Goal: Navigation & Orientation: Find specific page/section

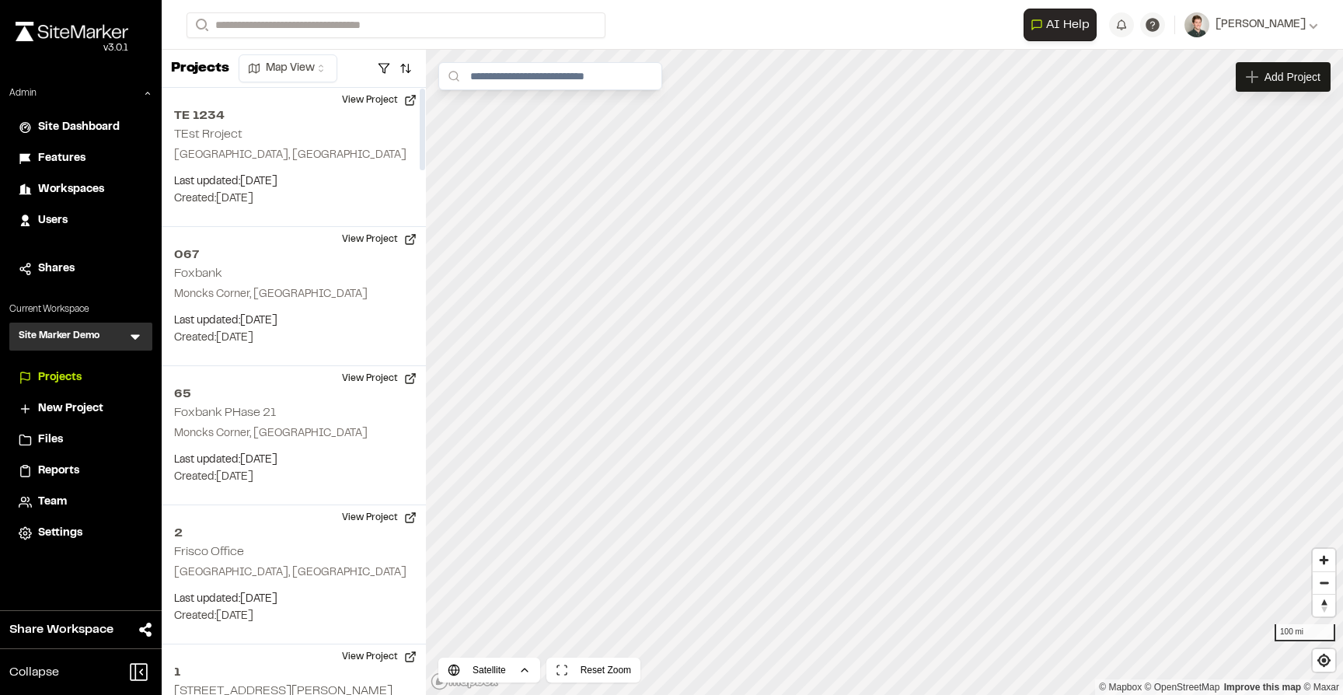
click at [138, 338] on icon at bounding box center [135, 337] width 16 height 16
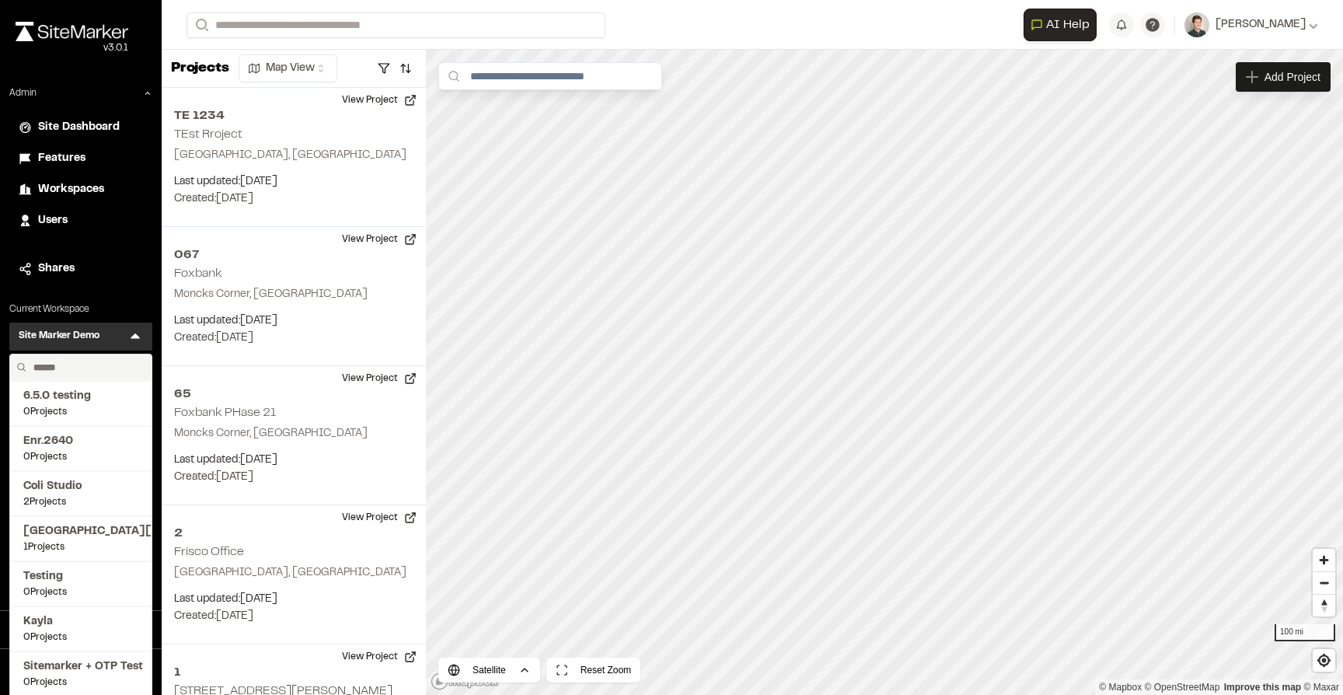
click at [72, 364] on input "text" at bounding box center [86, 367] width 118 height 26
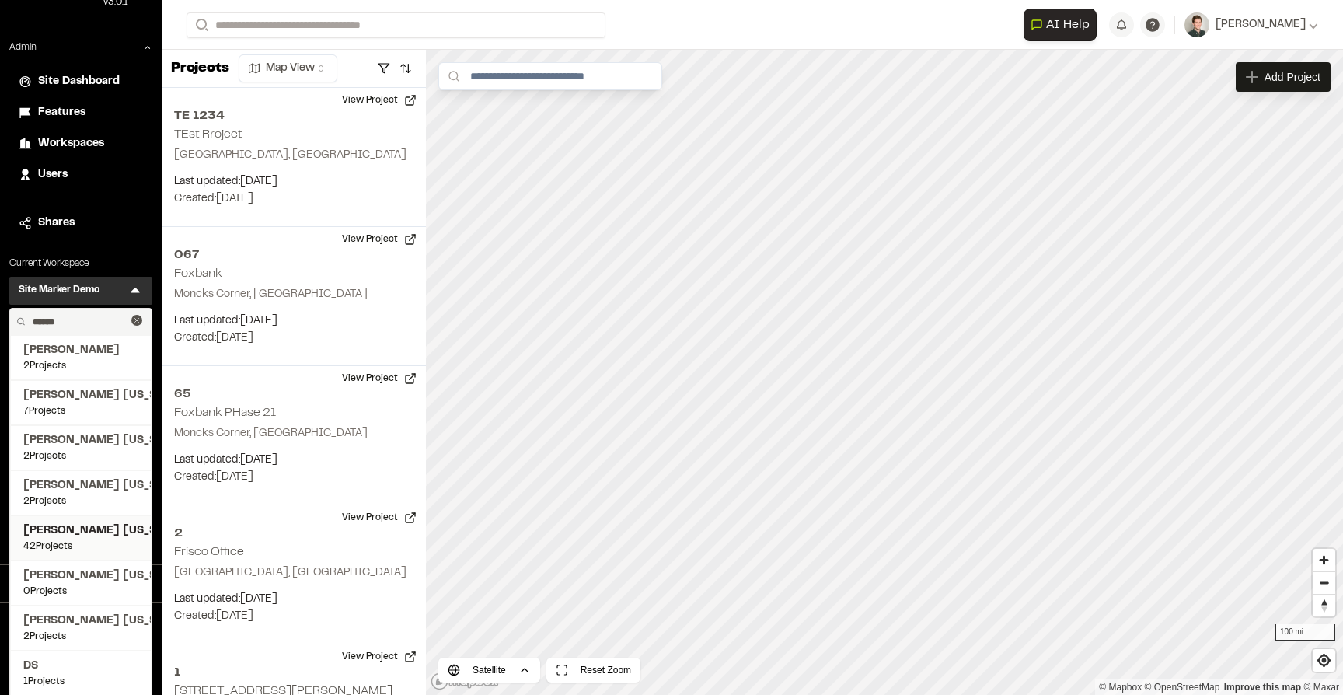
type input "******"
click at [70, 542] on span "42 Projects" at bounding box center [80, 547] width 115 height 14
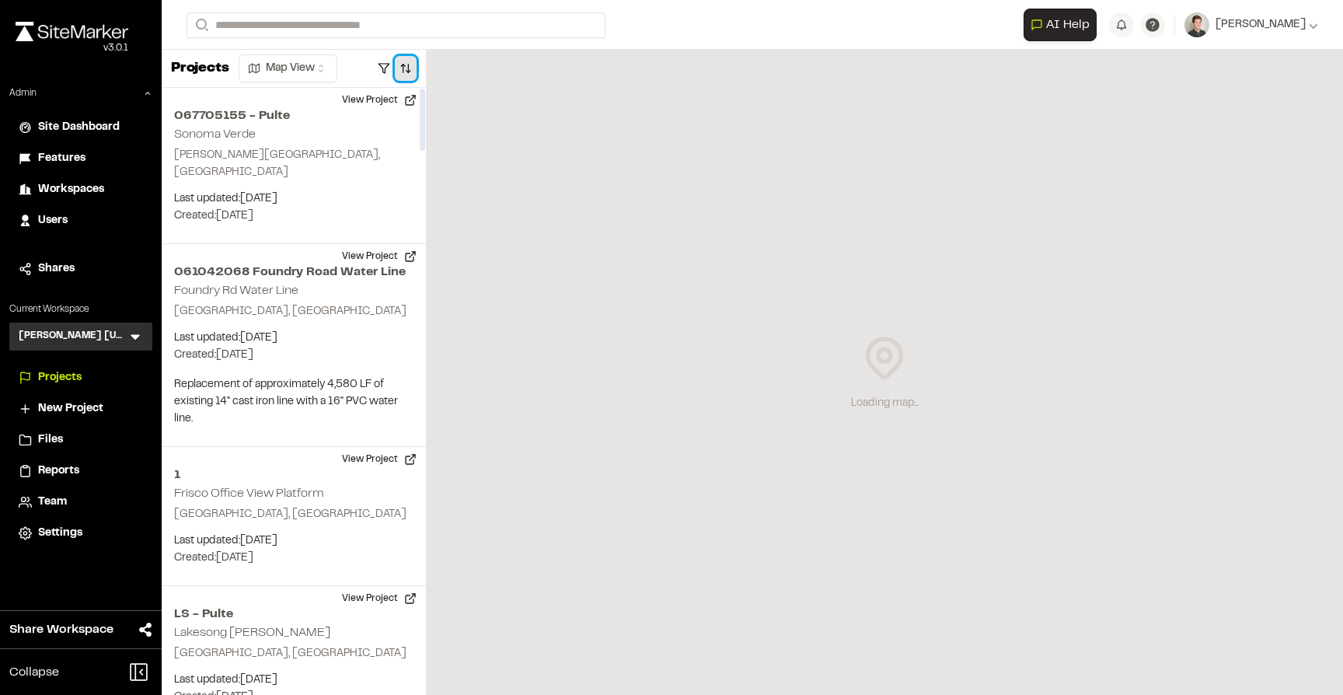
click at [407, 69] on button "button" at bounding box center [406, 68] width 22 height 25
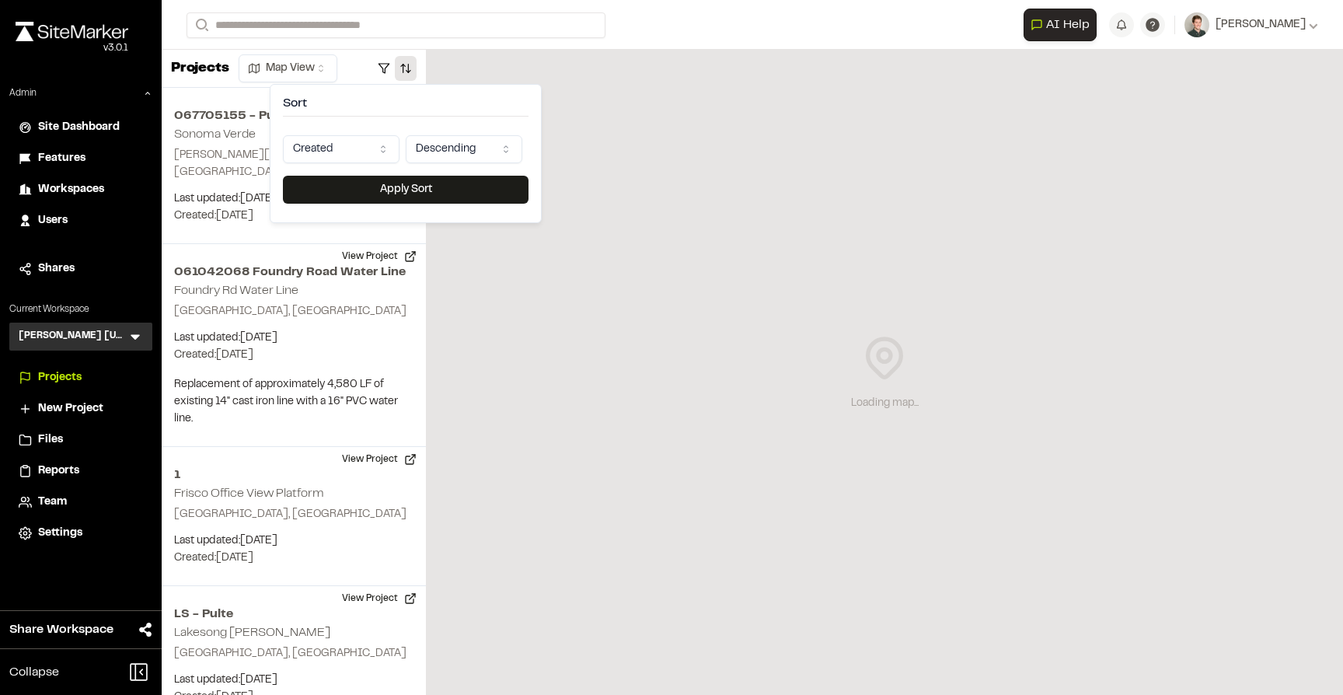
click at [354, 150] on html "Close sidebar v 3.0.1 Admin Site Dashboard Features Workspaces Users Shares Cur…" at bounding box center [671, 347] width 1343 height 695
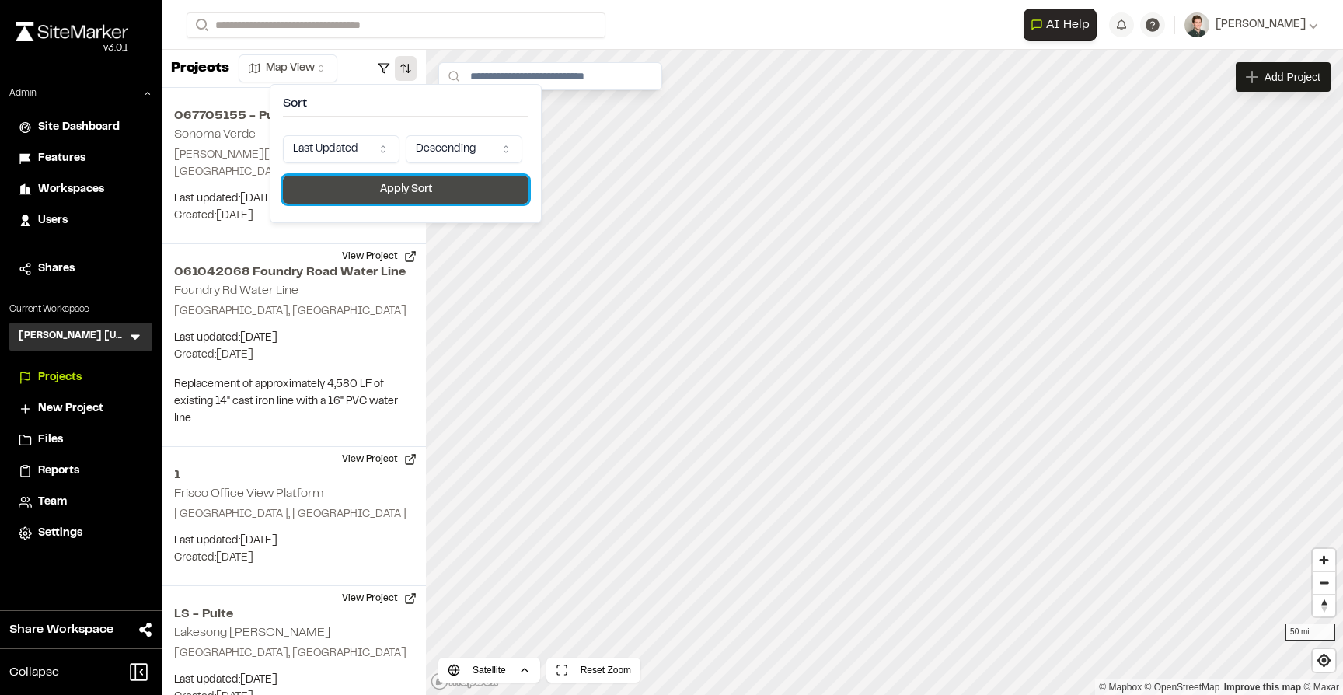
click at [368, 184] on button "Apply Sort" at bounding box center [406, 190] width 246 height 28
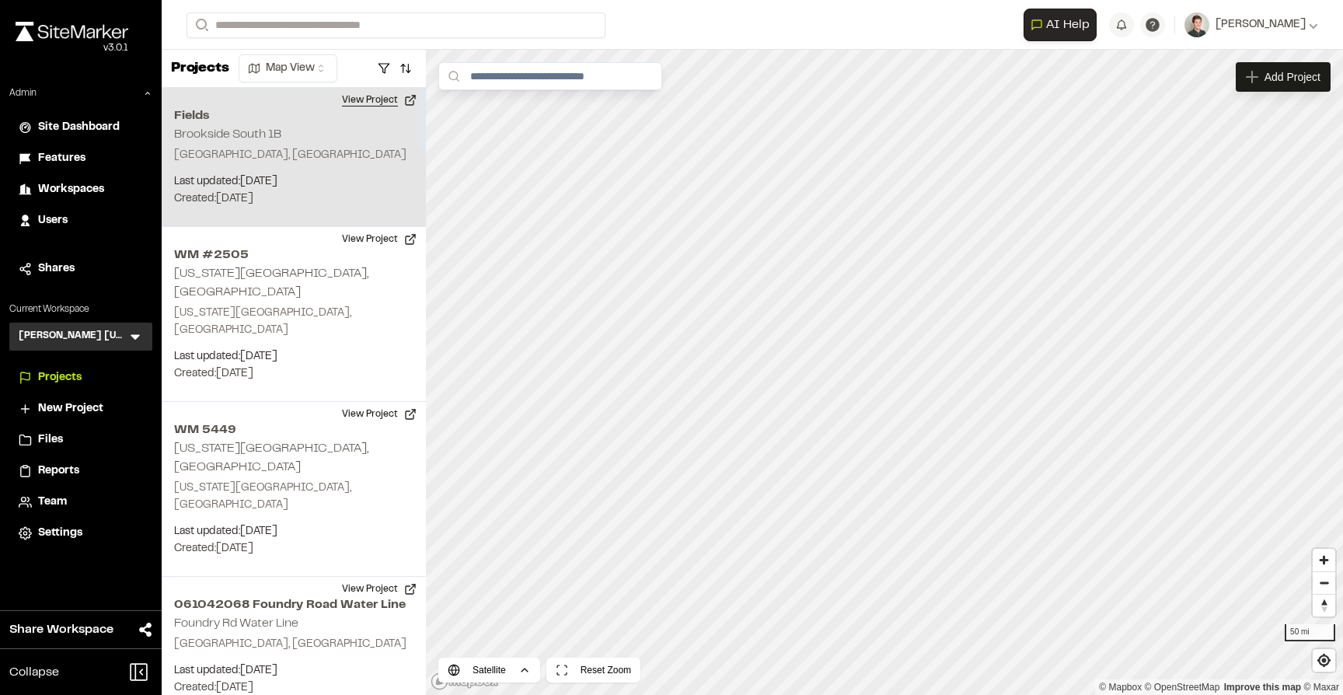
click at [379, 106] on button "View Project" at bounding box center [379, 100] width 93 height 25
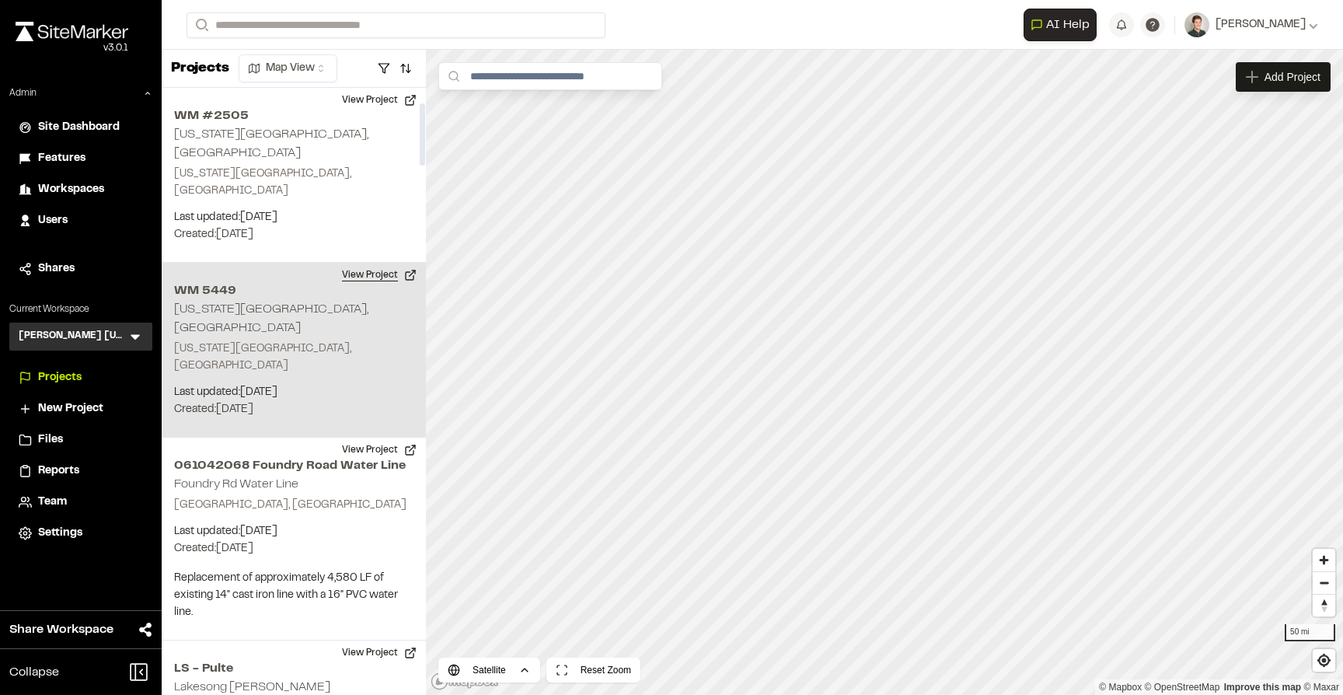
scroll to position [144, 0]
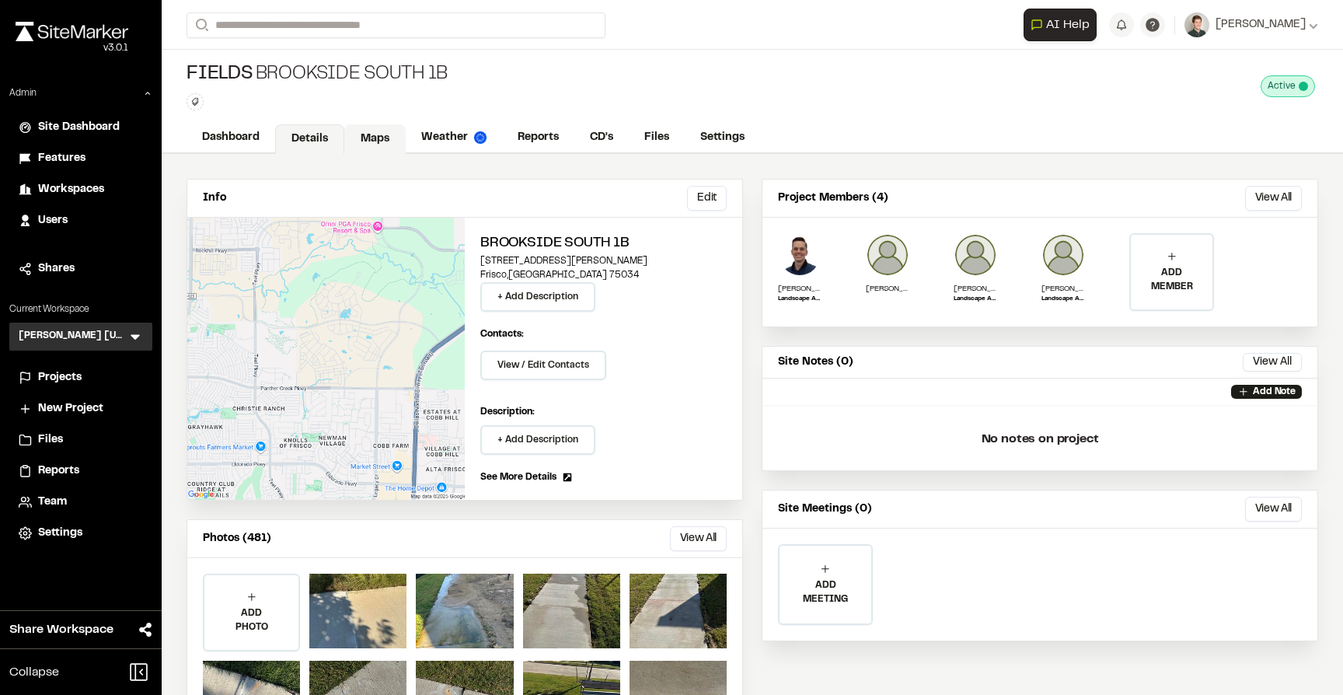
click at [358, 134] on link "Maps" at bounding box center [374, 139] width 61 height 30
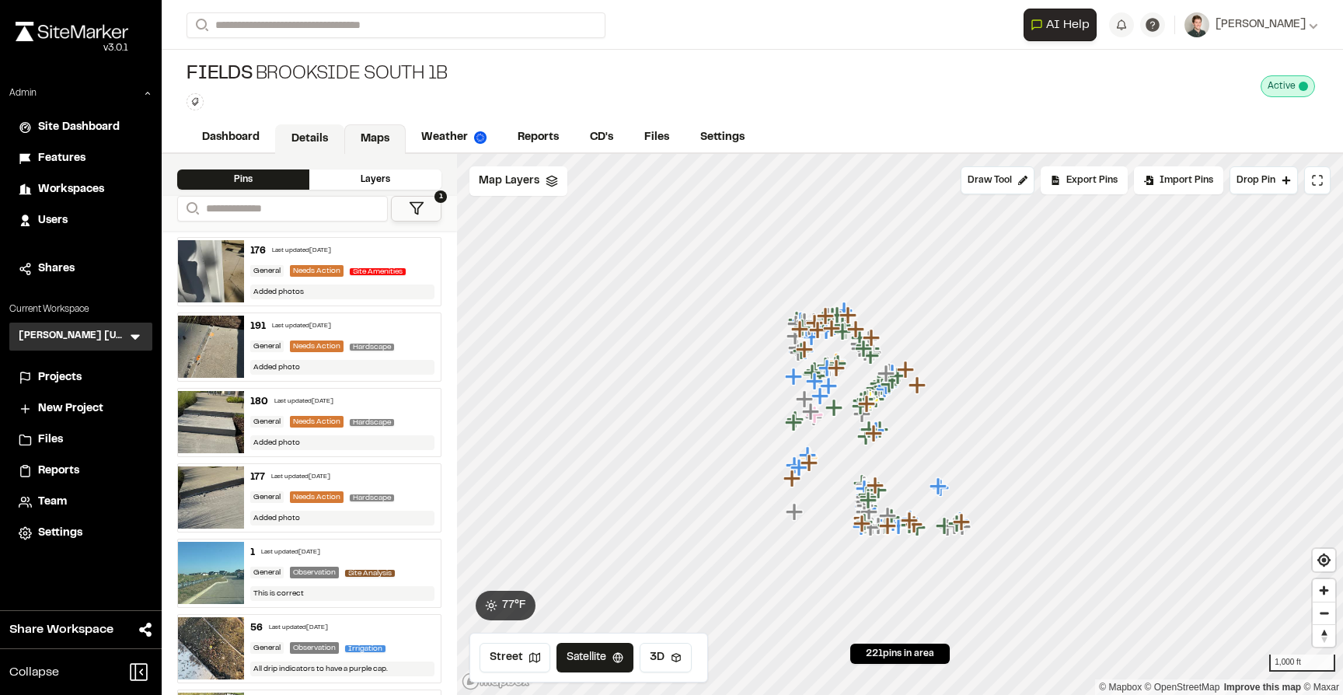
click at [314, 131] on link "Details" at bounding box center [309, 139] width 69 height 30
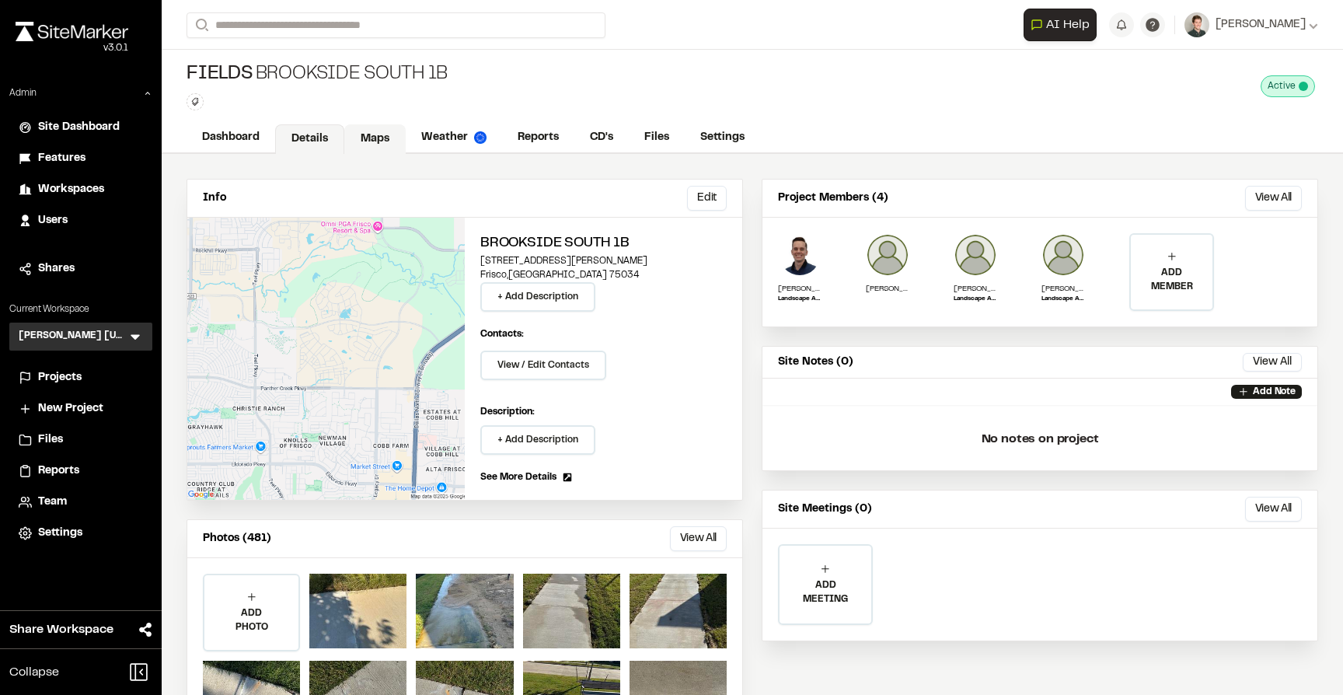
click at [395, 141] on link "Maps" at bounding box center [374, 139] width 61 height 30
